Goal: Transaction & Acquisition: Purchase product/service

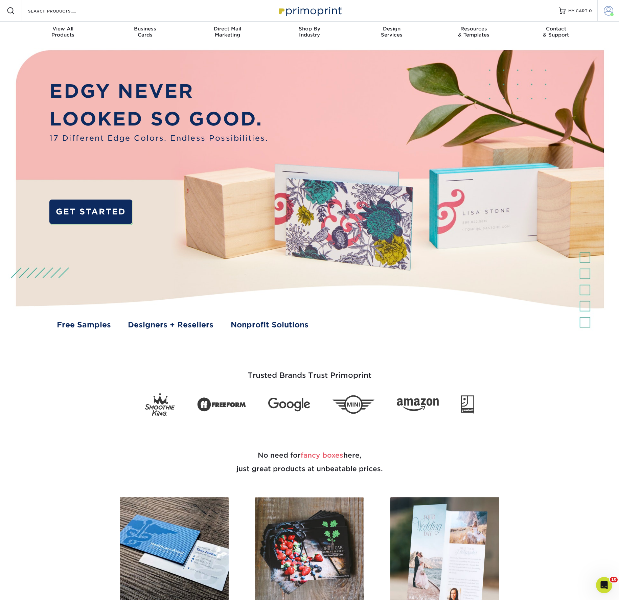
click at [606, 10] on span at bounding box center [608, 10] width 9 height 9
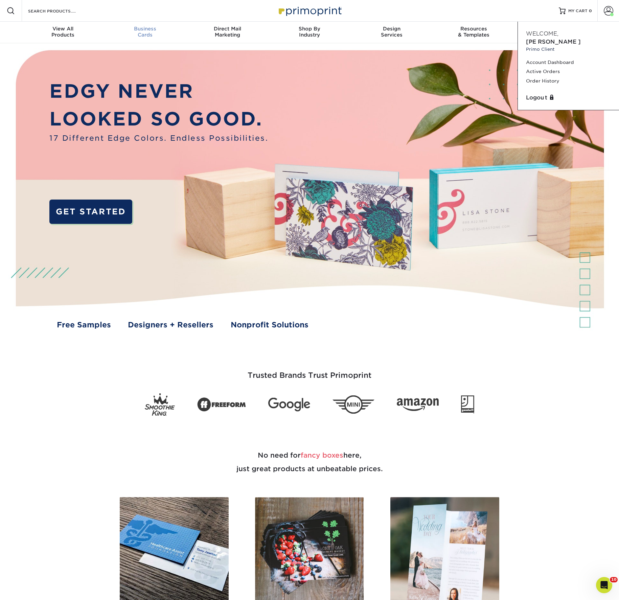
click at [147, 32] on span "Business" at bounding box center [145, 29] width 82 height 6
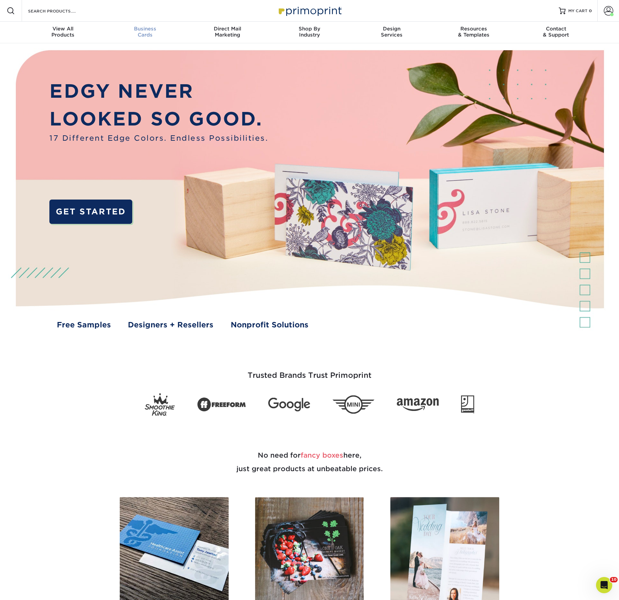
click at [143, 32] on span "Business" at bounding box center [145, 29] width 82 height 6
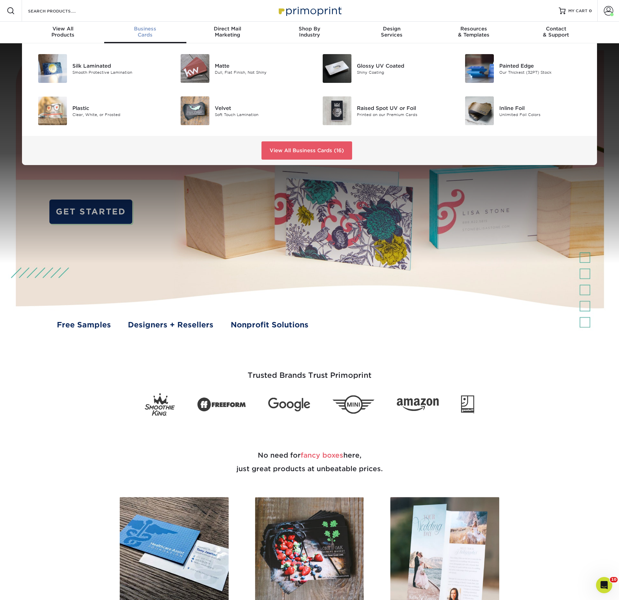
click at [202, 83] on img at bounding box center [195, 68] width 29 height 29
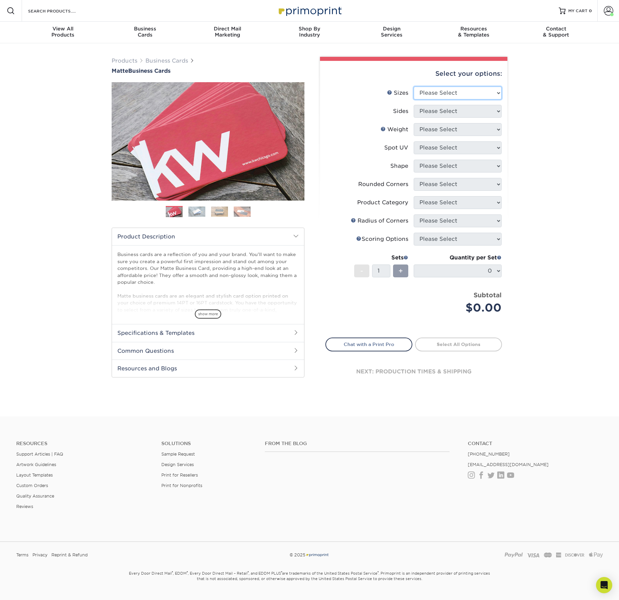
click at [441, 99] on select "Please Select 1.5" x 3.5" - Mini 1.75" x 3.5" - Mini 2" x 2" - Square 2" x 3" -…" at bounding box center [458, 93] width 88 height 13
select select "2.00x3.50"
click at [414, 99] on select "Please Select 1.5" x 3.5" - Mini 1.75" x 3.5" - Mini 2" x 2" - Square 2" x 3" -…" at bounding box center [458, 93] width 88 height 13
click at [434, 118] on select "Please Select Print Both Sides Print Front Only" at bounding box center [458, 111] width 88 height 13
select select "13abbda7-1d64-4f25-8bb2-c179b224825d"
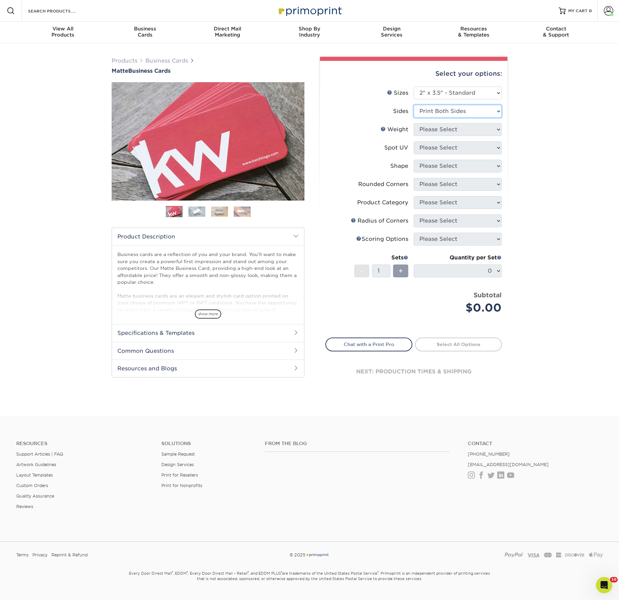
click at [414, 118] on select "Please Select Print Both Sides Print Front Only" at bounding box center [458, 111] width 88 height 13
click at [436, 136] on select "Please Select 16PT 14PT" at bounding box center [458, 129] width 88 height 13
select select "16PT"
click at [414, 136] on select "Please Select 16PT 14PT" at bounding box center [458, 129] width 88 height 13
click at [435, 154] on select "Please Select No Spot UV Front and Back (Both Sides) Front Only Back Only" at bounding box center [458, 147] width 88 height 13
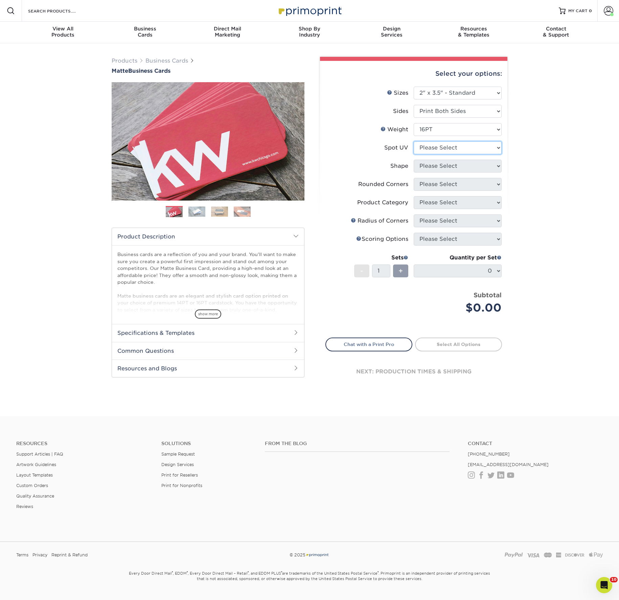
select select "3"
click at [414, 154] on select "Please Select No Spot UV Front and Back (Both Sides) Front Only Back Only" at bounding box center [458, 147] width 88 height 13
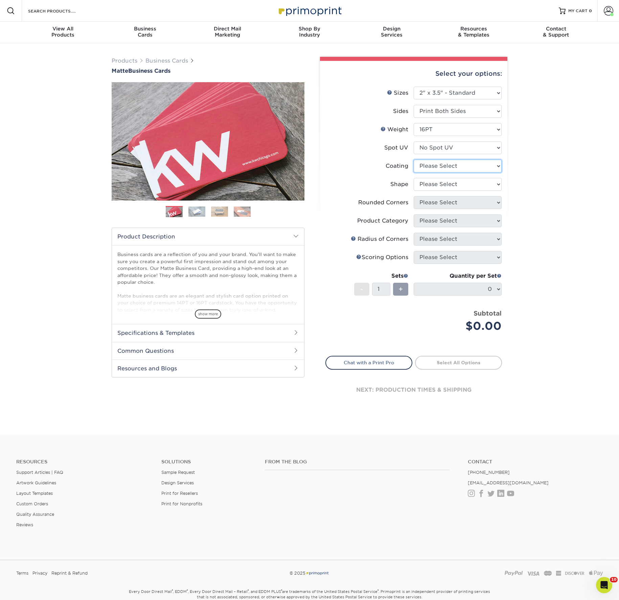
click at [435, 172] on select at bounding box center [458, 166] width 88 height 13
select select "121bb7b5-3b4d-429f-bd8d-bbf80e953313"
click at [414, 172] on select at bounding box center [458, 166] width 88 height 13
click at [0, 0] on div at bounding box center [0, 0] width 0 height 0
click at [437, 178] on li "Coating" at bounding box center [414, 169] width 176 height 18
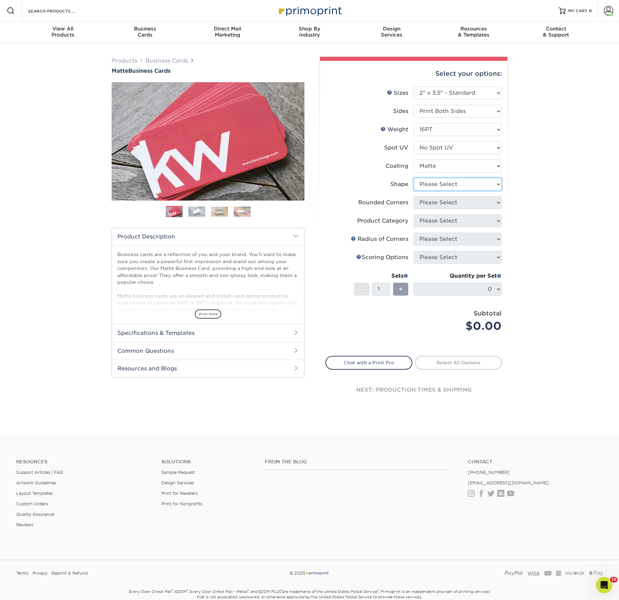
click at [436, 191] on select "Please Select Standard Oval" at bounding box center [458, 184] width 88 height 13
select select "standard"
click at [414, 191] on select "Please Select Standard Oval" at bounding box center [458, 184] width 88 height 13
click at [433, 209] on select "Please Select Yes - Round 2 Corners Yes - Round 4 Corners No" at bounding box center [458, 202] width 88 height 13
select select "0"
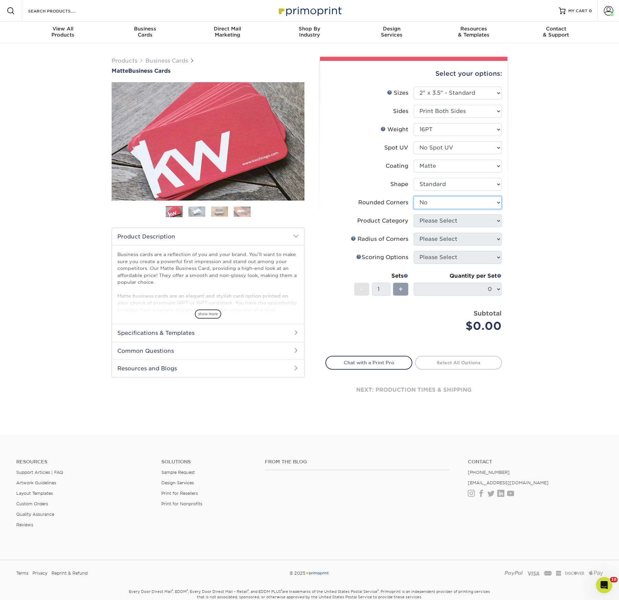
click at [414, 209] on select "Please Select Yes - Round 2 Corners Yes - Round 4 Corners No" at bounding box center [458, 202] width 88 height 13
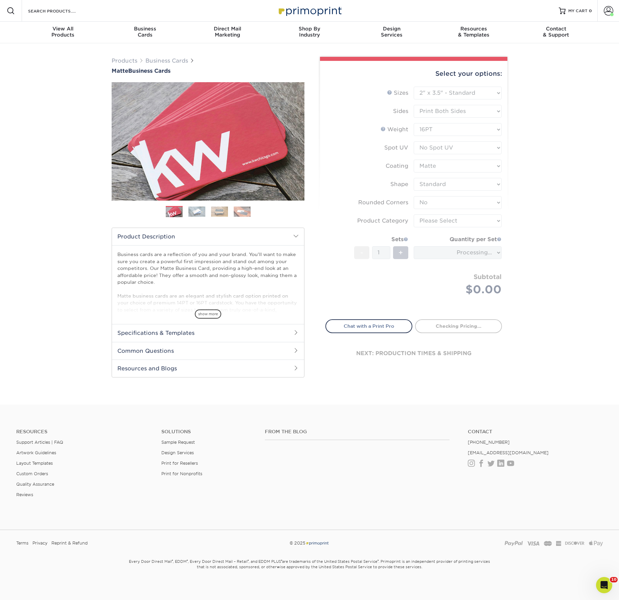
click at [433, 267] on form "Sizes Help Sizes Please Select 1.5" x 3.5" - Mini 1.75" x 3.5" - Mini 2" x 2" -…" at bounding box center [413, 199] width 177 height 225
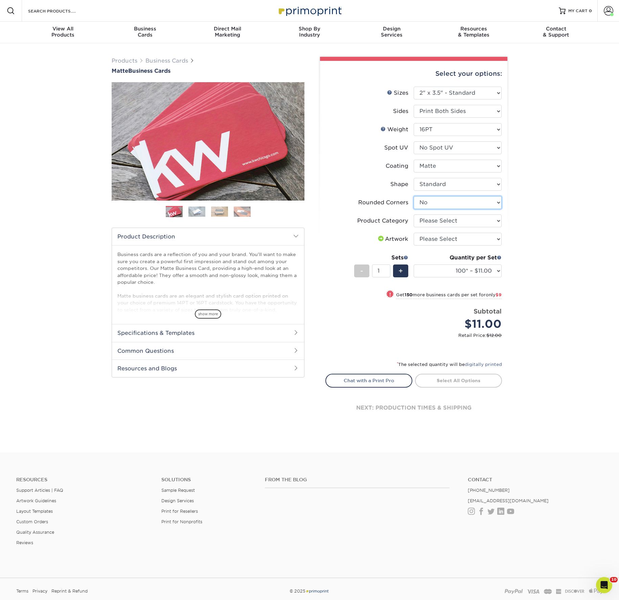
click at [442, 209] on select "Please Select Yes - Round 2 Corners Yes - Round 4 Corners No" at bounding box center [458, 202] width 88 height 13
click at [414, 209] on select "Please Select Yes - Round 2 Corners Yes - Round 4 Corners No" at bounding box center [458, 202] width 88 height 13
click at [437, 227] on select "Please Select Business Cards" at bounding box center [458, 220] width 88 height 13
select select "3b5148f1-0588-4f88-a218-97bcfdce65c1"
click at [414, 227] on select "Please Select Business Cards" at bounding box center [458, 220] width 88 height 13
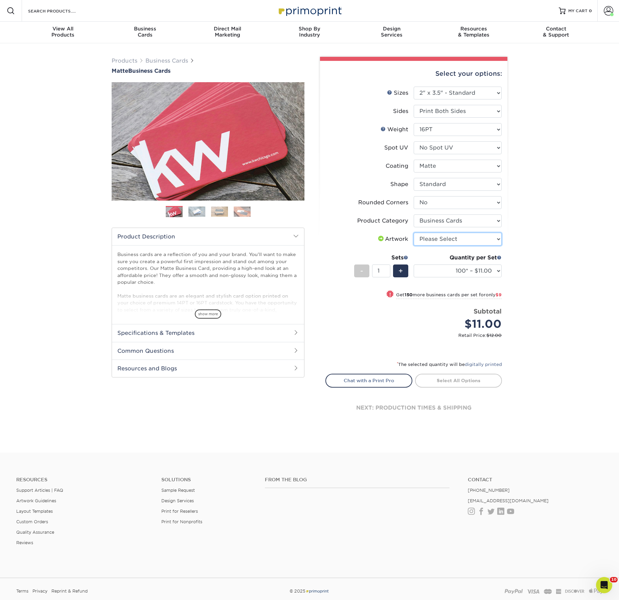
click at [431, 246] on select "Please Select I will upload files I need a design - $100" at bounding box center [458, 239] width 88 height 13
select select "upload"
click at [414, 246] on select "Please Select I will upload files I need a design - $100" at bounding box center [458, 239] width 88 height 13
click at [440, 277] on select "100* – $11.00 250* – $20.00 500 – $39.00 1000 – $49.00 2500 – $87.00 5000 – $16…" at bounding box center [458, 270] width 88 height 13
select select "500 – $39.00"
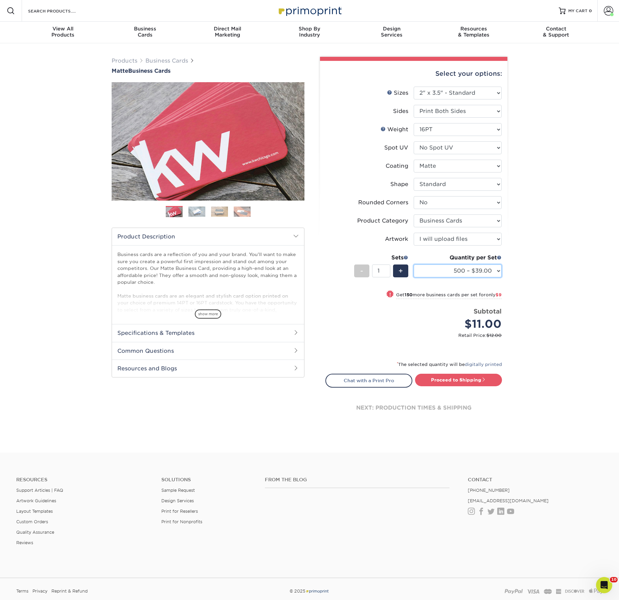
click at [414, 277] on select "100* – $11.00 250* – $20.00 500 – $39.00 1000 – $49.00 2500 – $87.00 5000 – $16…" at bounding box center [458, 270] width 88 height 13
click at [362, 332] on div "Price per set $39.00" at bounding box center [370, 320] width 88 height 26
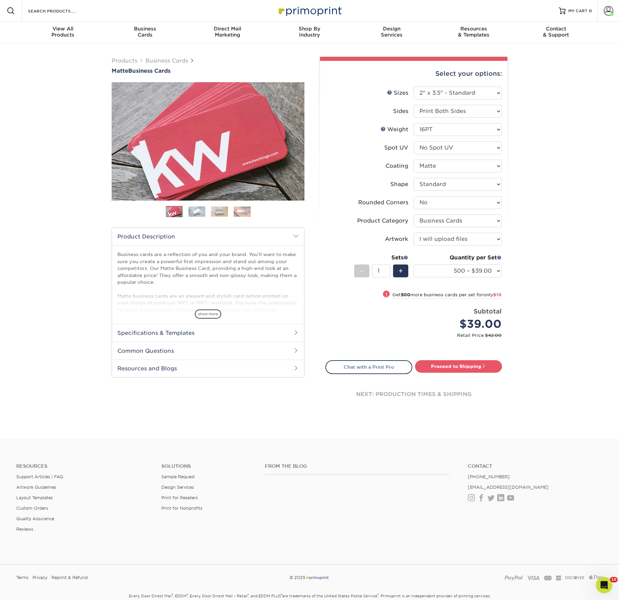
click at [463, 415] on div "next: production times & shipping" at bounding box center [413, 394] width 177 height 41
click at [460, 372] on link "Proceed to Shipping" at bounding box center [458, 366] width 87 height 12
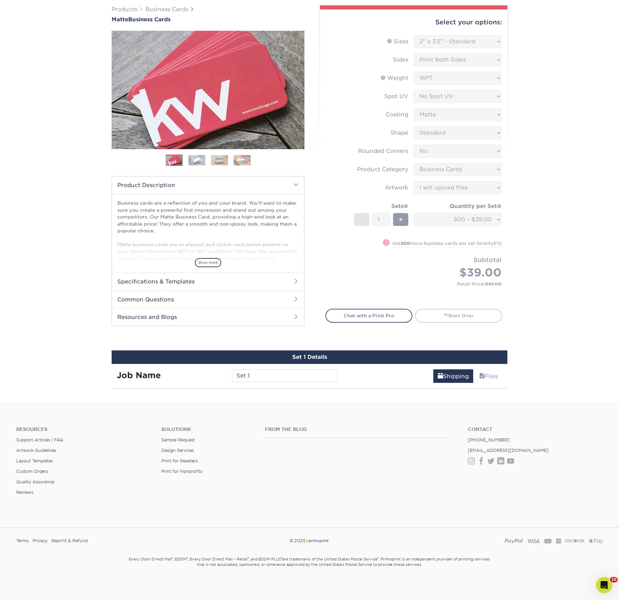
scroll to position [433, 0]
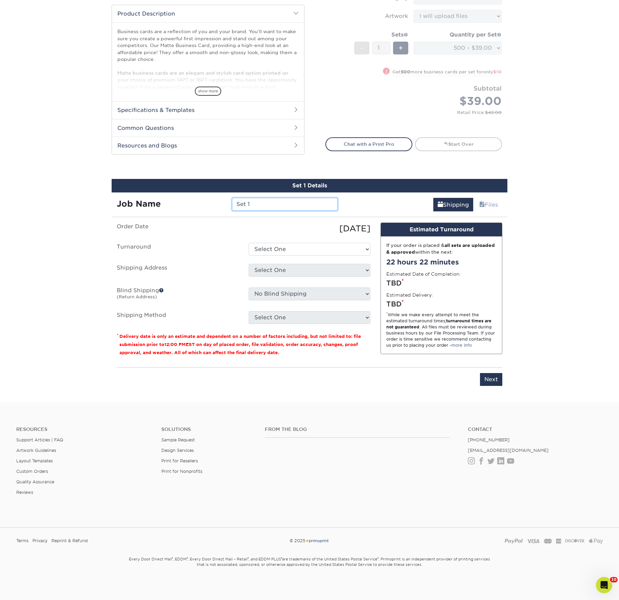
click at [275, 198] on input "Set 1" at bounding box center [284, 204] width 105 height 13
drag, startPoint x: 362, startPoint y: 395, endPoint x: 212, endPoint y: 79, distance: 350.0
click at [212, 198] on div "Job Name Set 1" at bounding box center [227, 204] width 231 height 13
type input "94061"
click at [289, 243] on select "Select One 2-4 Business Days 2 Day Next Business Day" at bounding box center [310, 249] width 122 height 13
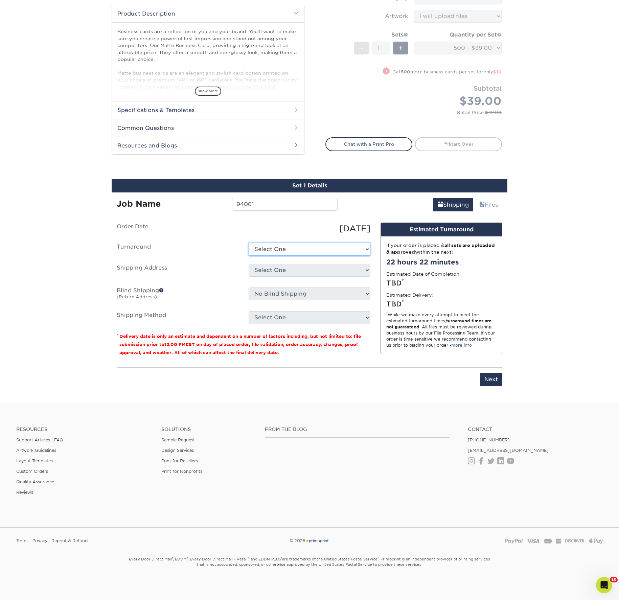
select select "537feecc-bbf3-4c5a-82cb-a8dbf54f53c4"
click at [249, 243] on select "Select One 2-4 Business Days 2 Day Next Business Day" at bounding box center [310, 249] width 122 height 13
click at [274, 264] on select "Select One ACTION Alejandra Barragan Alicia Ramos AMEX Ariel Balbuena Aspen Rid…" at bounding box center [310, 270] width 122 height 13
select select "282127"
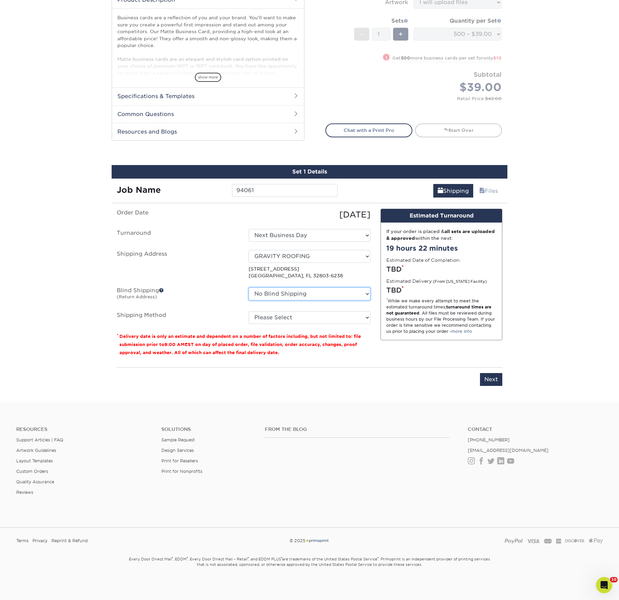
click at [304, 287] on select "No Blind Shipping ACTION Alejandra Barragan Alicia Ramos AMEX Ariel Balbuena As…" at bounding box center [310, 293] width 122 height 13
select select "54022"
click at [249, 287] on select "No Blind Shipping ACTION Alejandra Barragan Alicia Ramos AMEX Ariel Balbuena As…" at bounding box center [310, 293] width 122 height 13
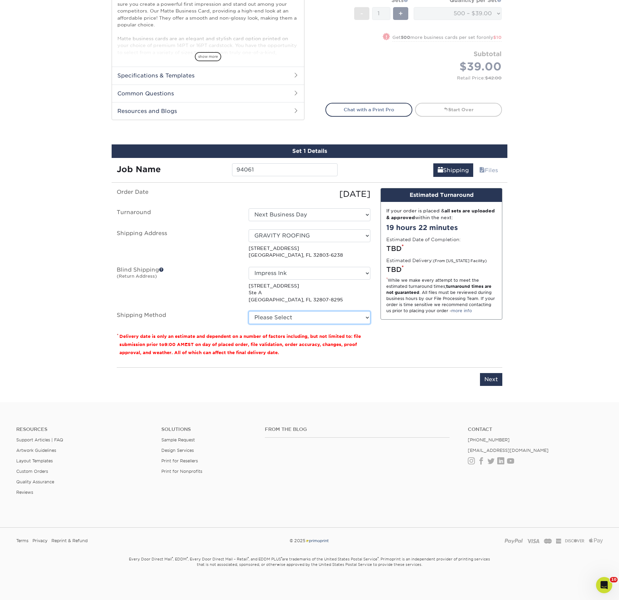
click at [272, 311] on select "Please Select Ground Shipping (+$8.96) 3 Day Shipping Service (+$20.04) 2 Day A…" at bounding box center [310, 317] width 122 height 13
select select "03"
click at [249, 311] on select "Please Select Ground Shipping (+$8.96) 3 Day Shipping Service (+$20.04) 2 Day A…" at bounding box center [310, 317] width 122 height 13
click at [489, 373] on input "Next" at bounding box center [491, 379] width 22 height 13
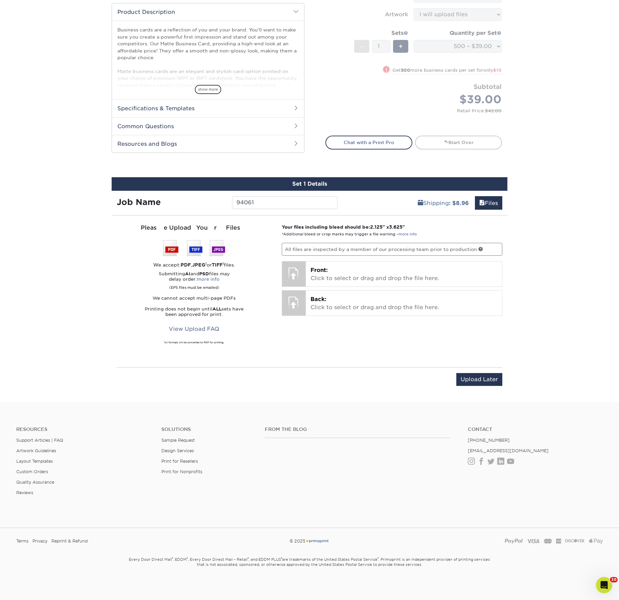
click at [305, 261] on div at bounding box center [294, 273] width 24 height 24
click at [295, 261] on div at bounding box center [294, 273] width 24 height 24
click at [333, 266] on p "Front: Click to select or drag and drop the file here." at bounding box center [403, 274] width 187 height 16
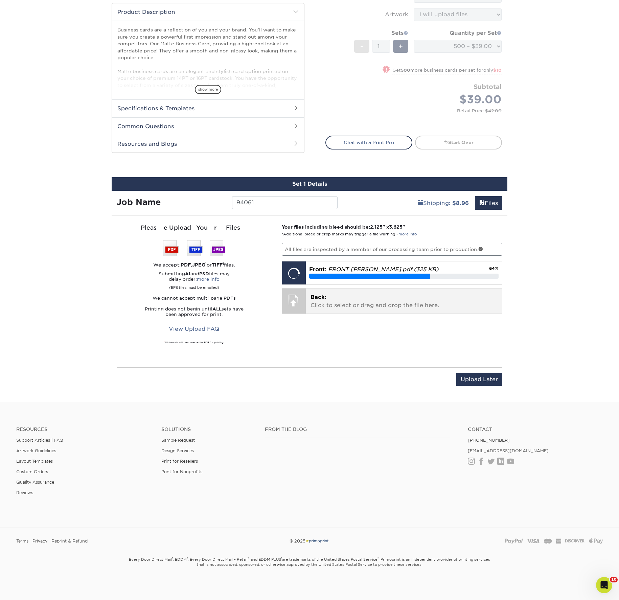
click at [354, 293] on p "Back: Click to select or drag and drop the file here." at bounding box center [403, 301] width 187 height 16
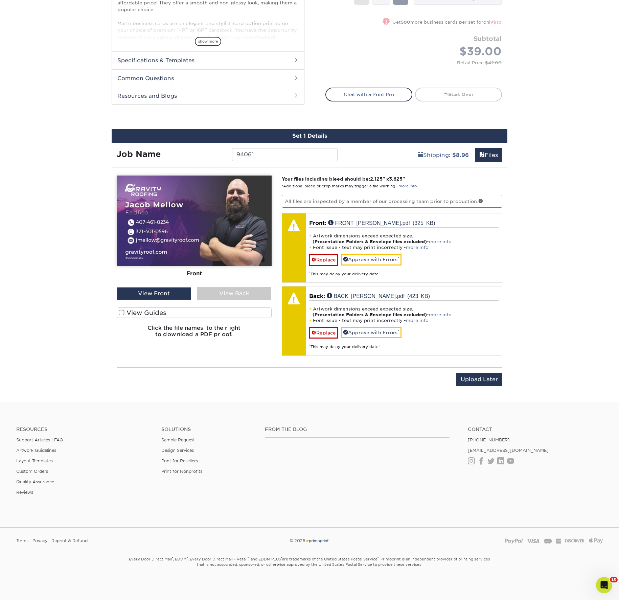
scroll to position [433, 0]
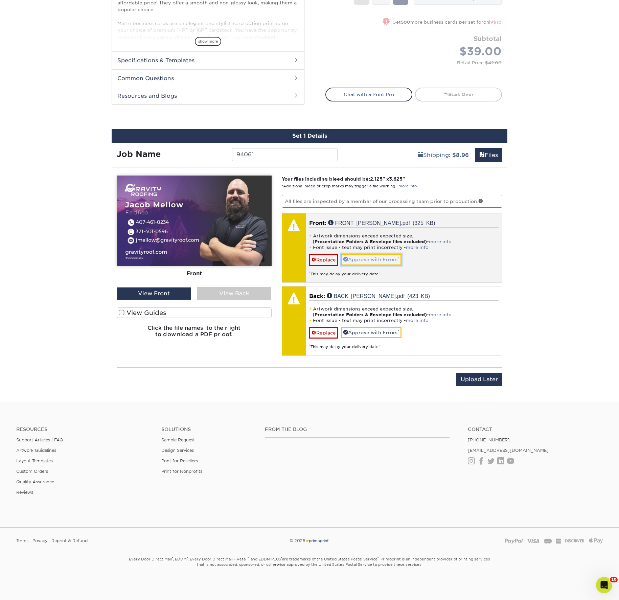
click at [385, 254] on link "Approve with Errors *" at bounding box center [371, 259] width 61 height 11
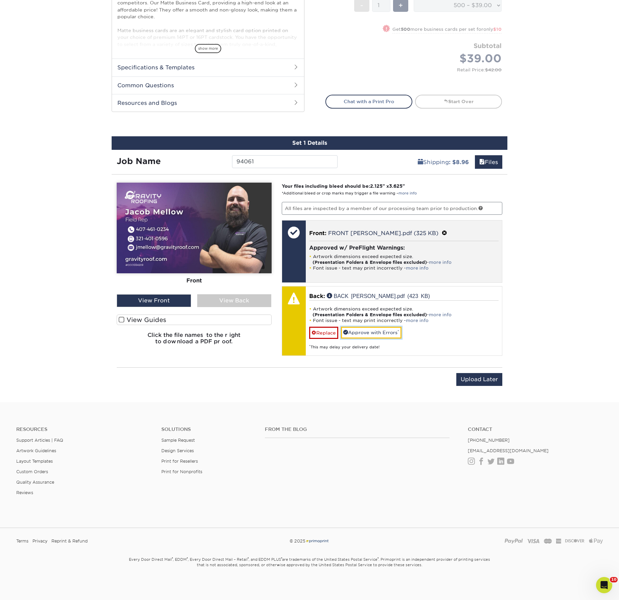
click at [380, 327] on link "Approve with Errors *" at bounding box center [371, 332] width 61 height 11
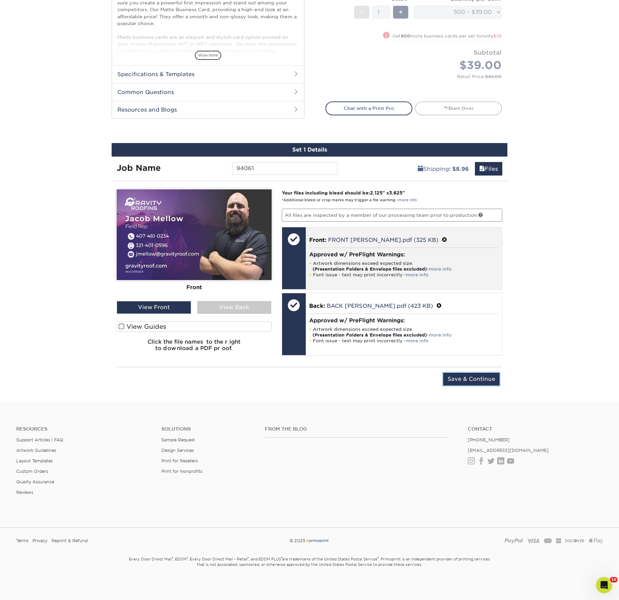
click at [465, 373] on input "Save & Continue" at bounding box center [471, 379] width 56 height 13
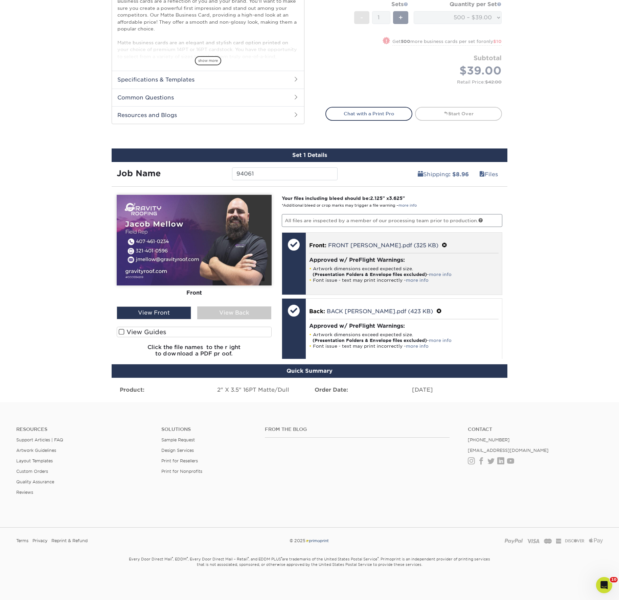
scroll to position [343, 0]
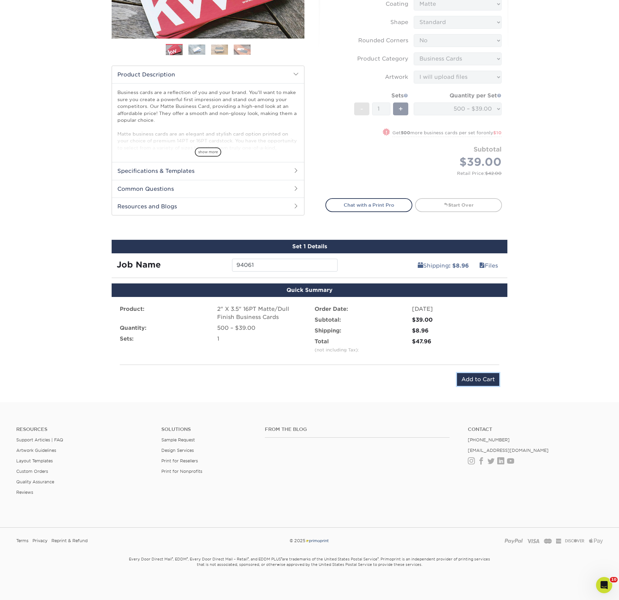
click at [468, 373] on input "Add to Cart" at bounding box center [478, 379] width 42 height 13
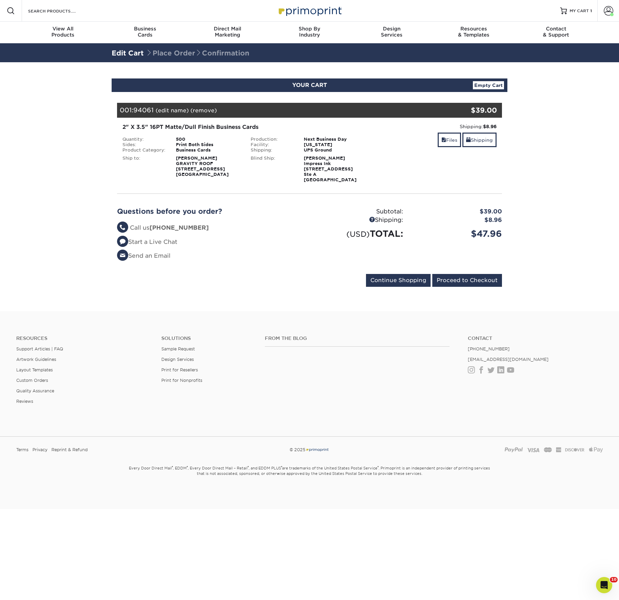
scroll to position [5, 0]
